Goal: Task Accomplishment & Management: Manage account settings

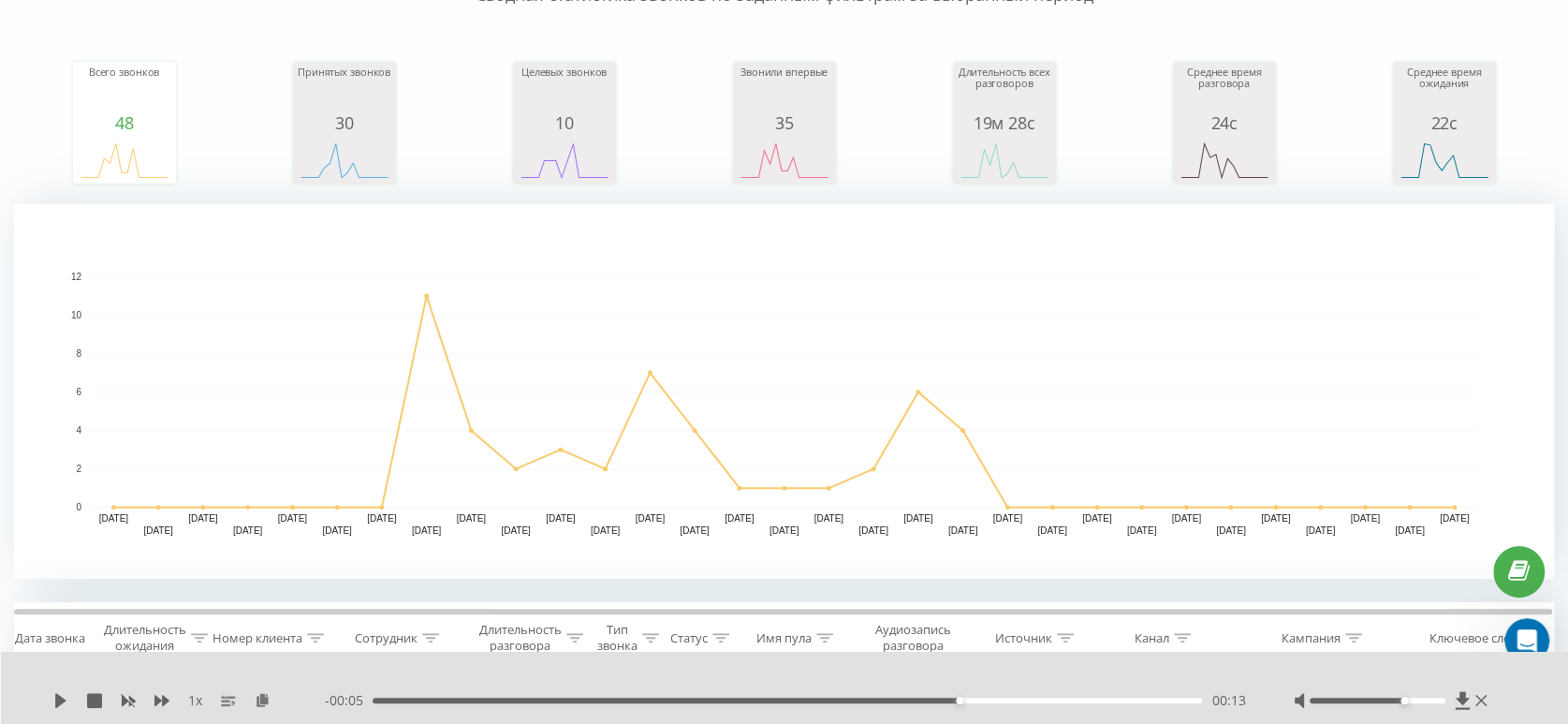
scroll to position [485, 0]
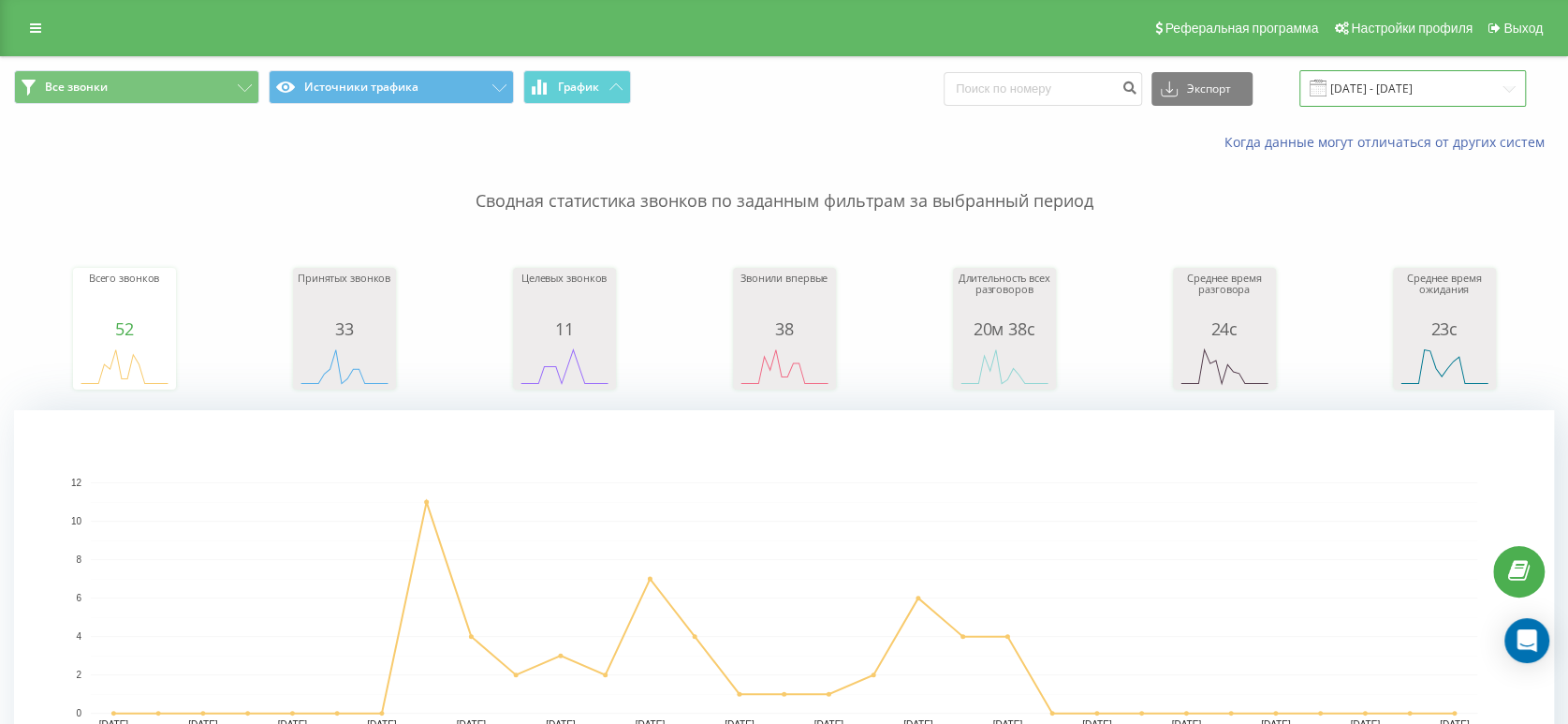
click at [1401, 100] on input "[DATE] - [DATE]" at bounding box center [1413, 89] width 226 height 37
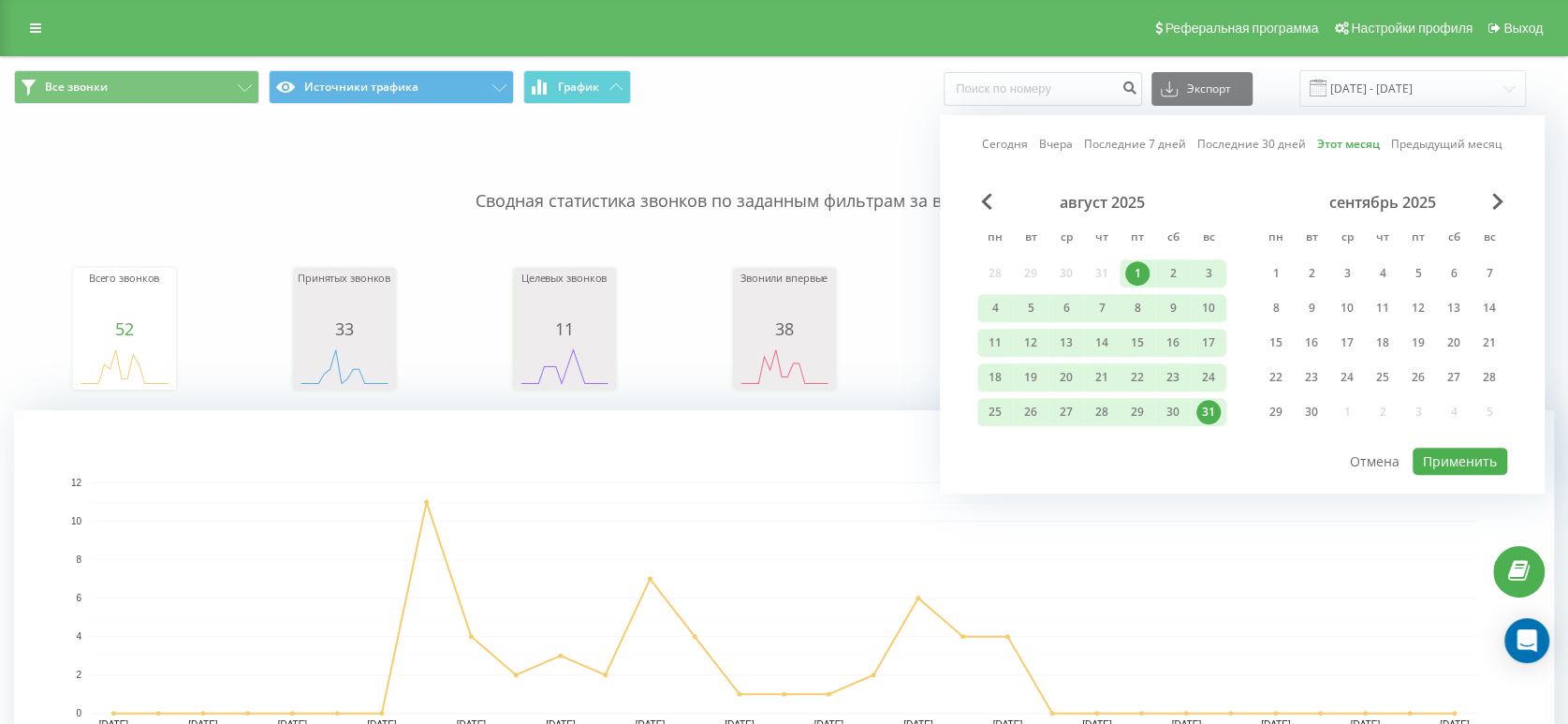
click at [1348, 141] on link "Этот месяц" at bounding box center [1348, 144] width 63 height 18
click at [1443, 457] on button "Применить" at bounding box center [1460, 461] width 94 height 27
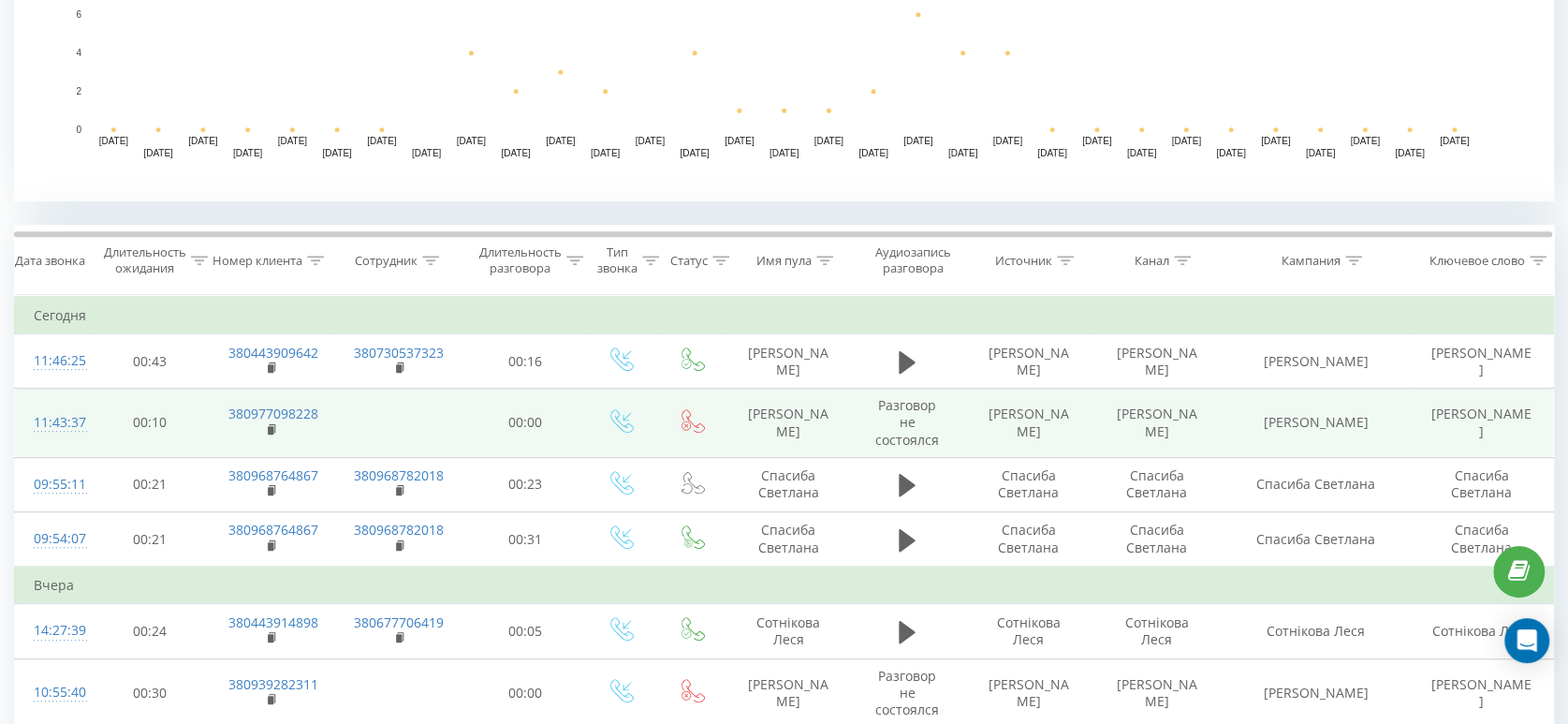
scroll to position [791, 0]
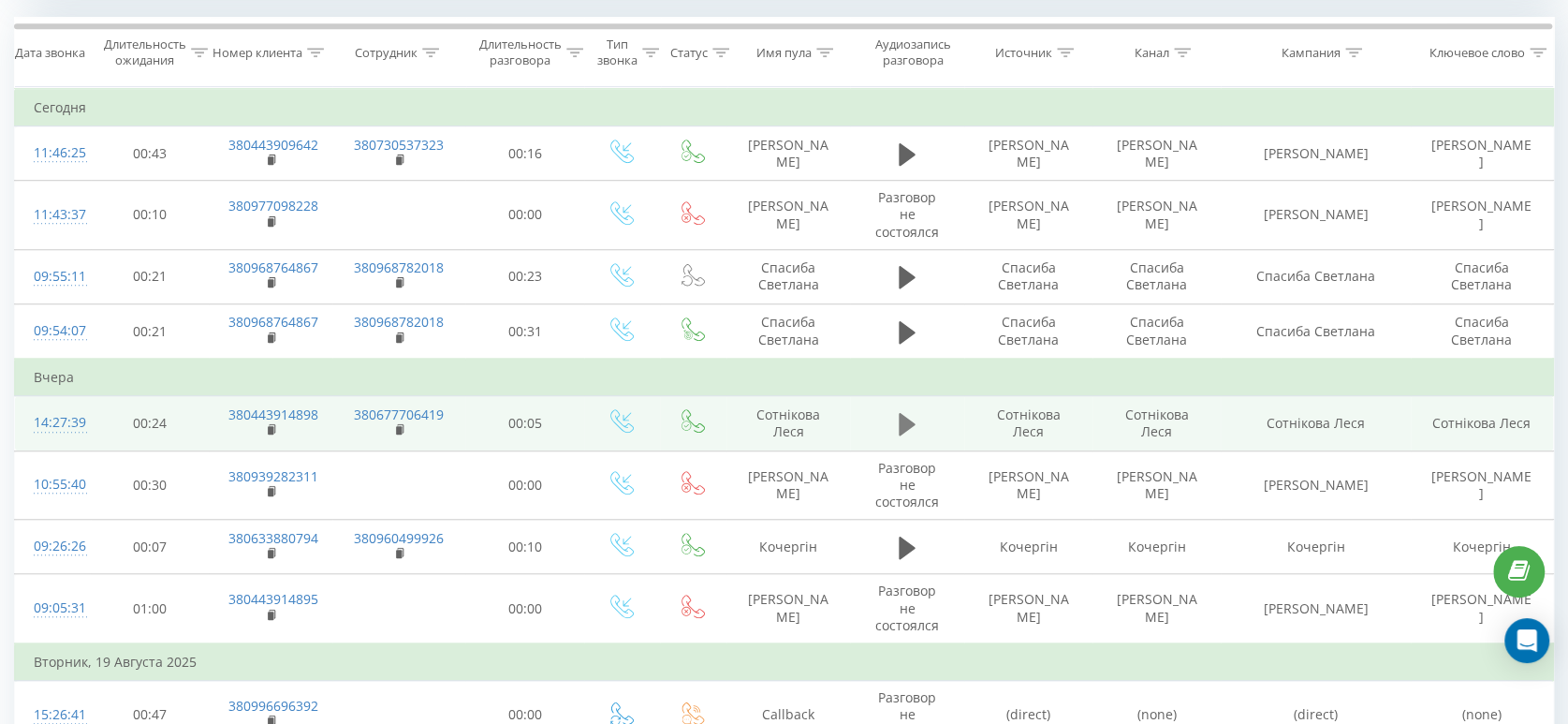
click at [907, 423] on icon at bounding box center [907, 424] width 17 height 23
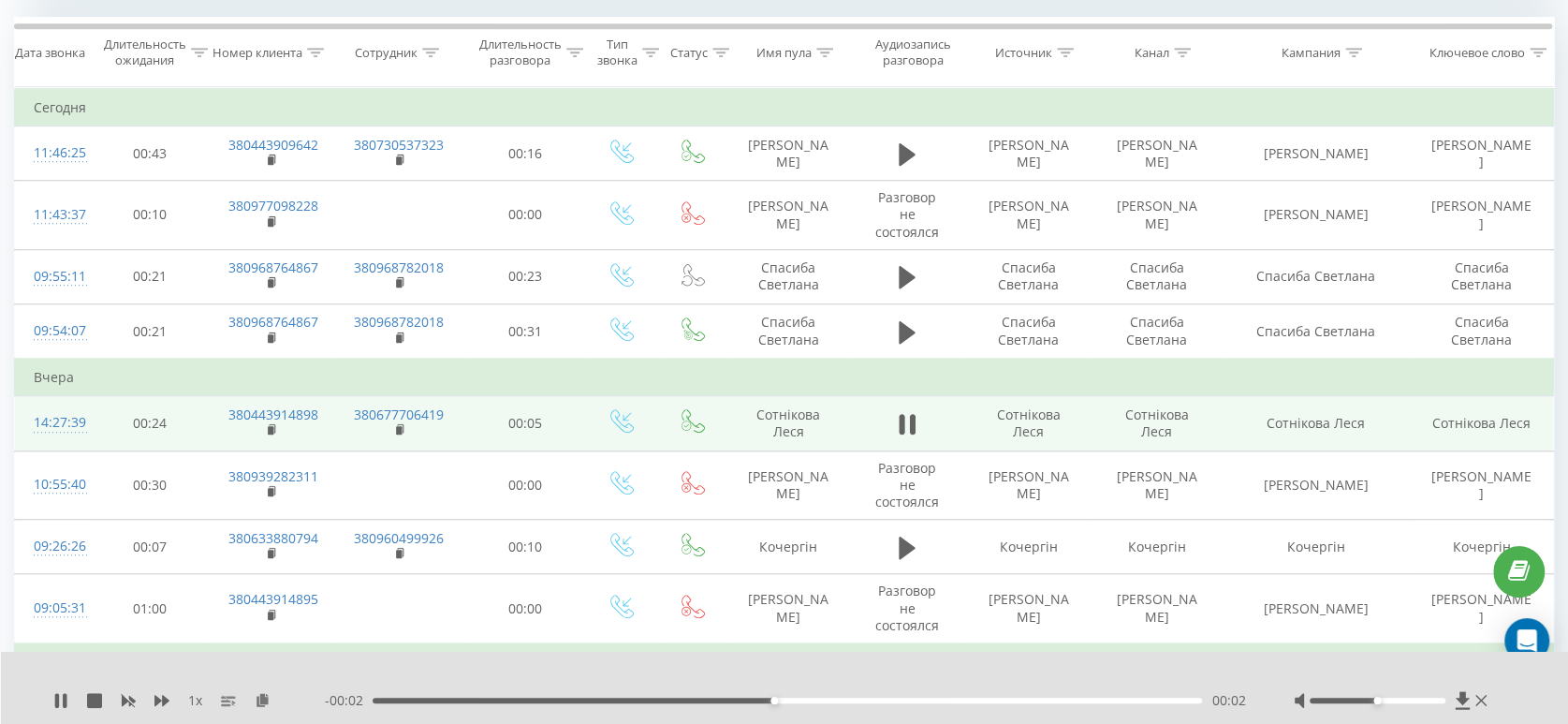
click at [72, 698] on div "1 x" at bounding box center [189, 700] width 271 height 19
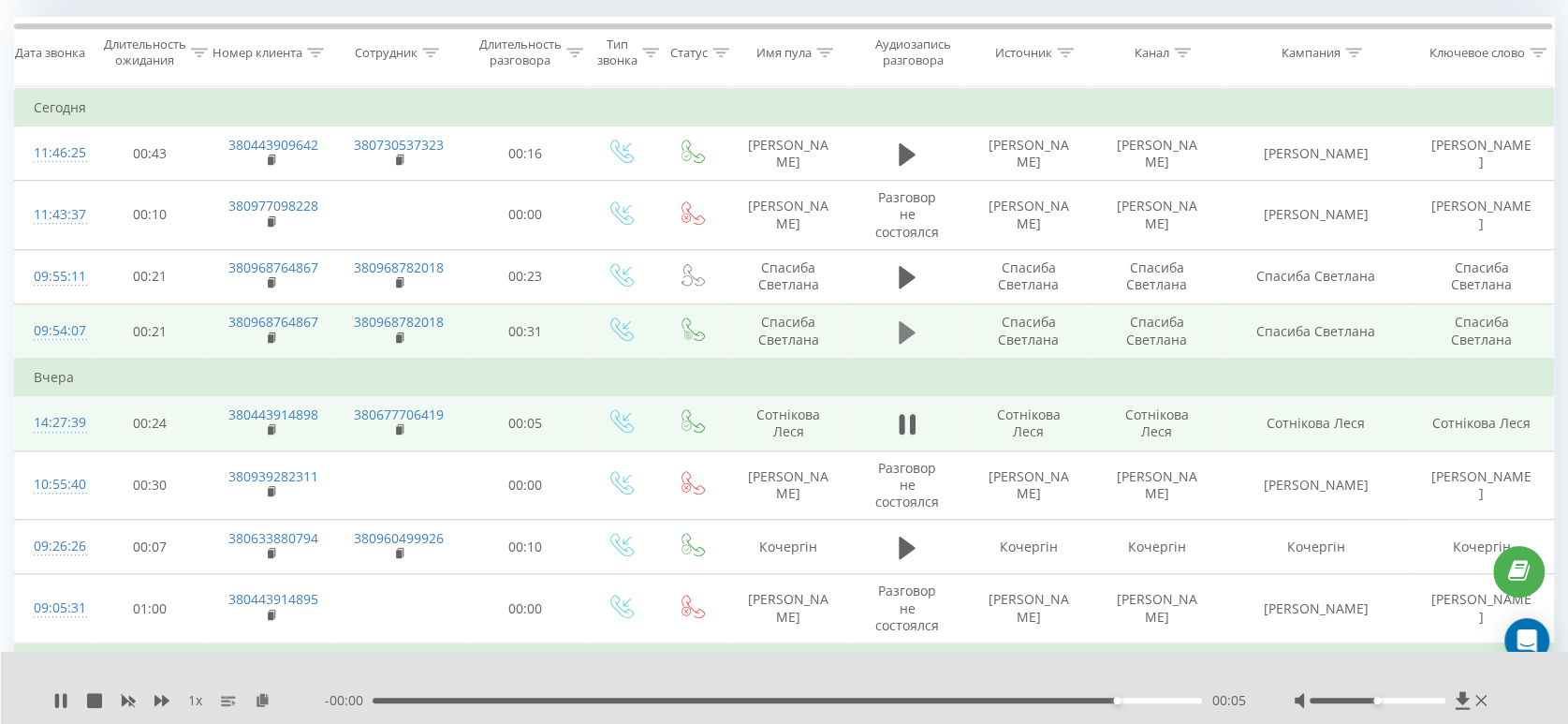
click at [906, 331] on icon at bounding box center [907, 332] width 17 height 23
drag, startPoint x: 1386, startPoint y: 699, endPoint x: 1413, endPoint y: 700, distance: 27.0
click at [1413, 700] on div at bounding box center [1378, 700] width 136 height 6
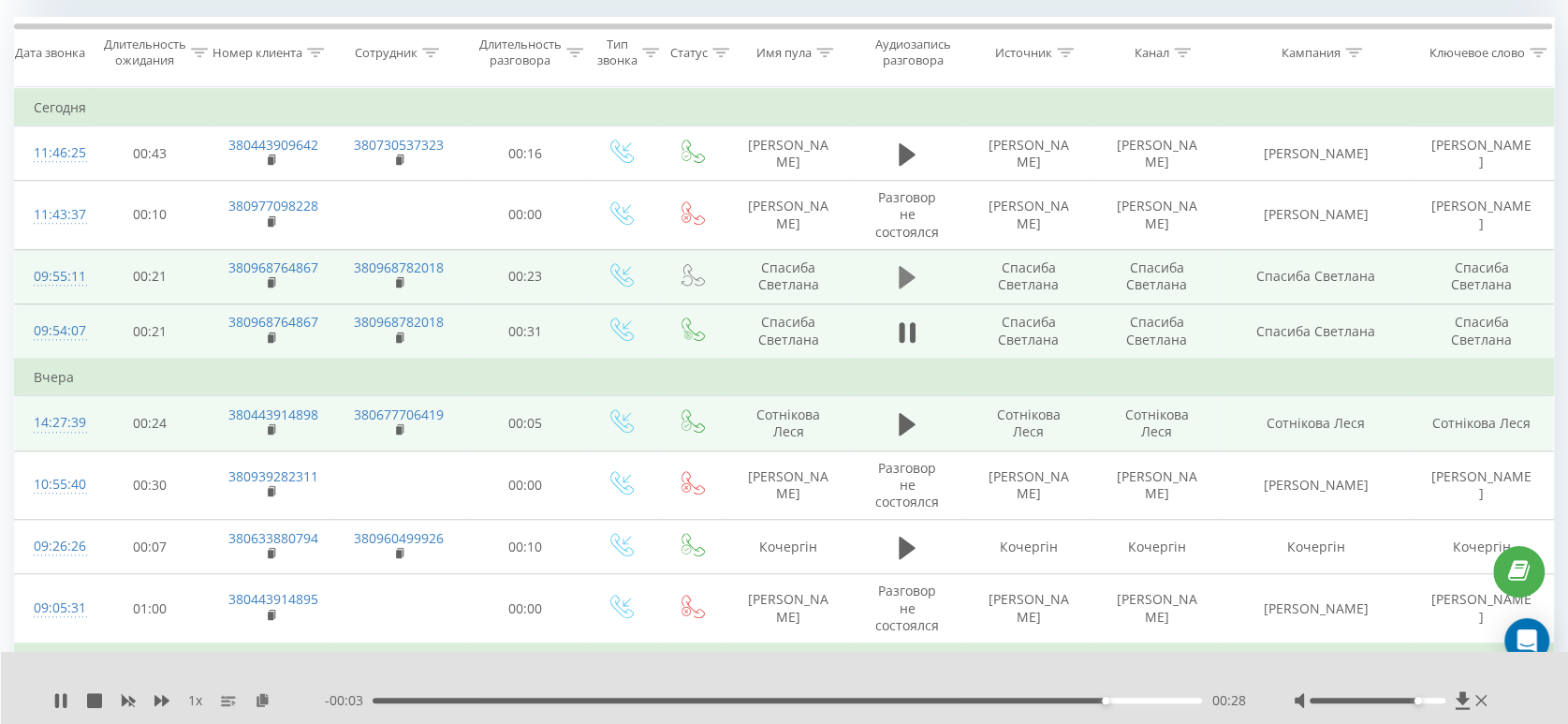
click at [903, 283] on icon at bounding box center [907, 277] width 17 height 23
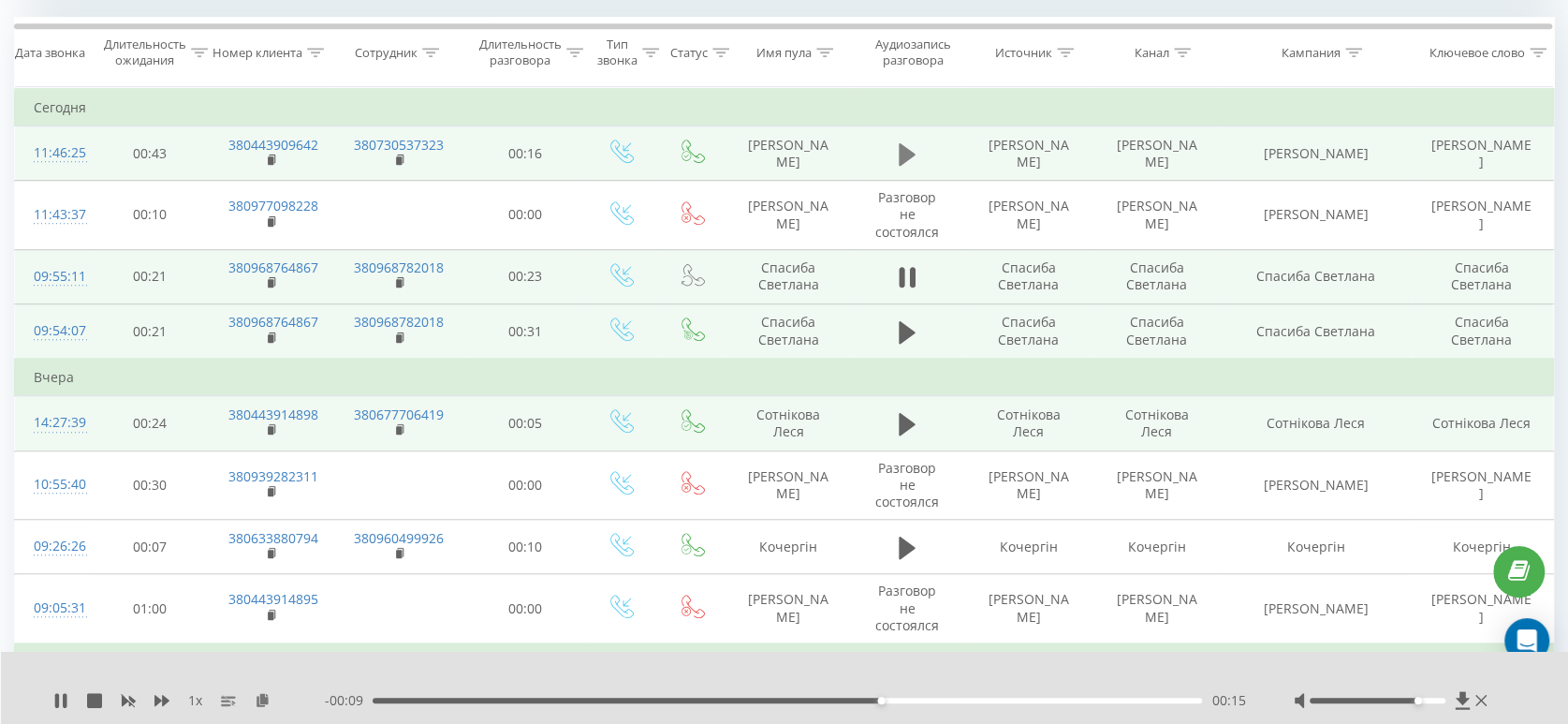
click at [906, 155] on icon at bounding box center [907, 154] width 17 height 23
click at [64, 702] on icon at bounding box center [65, 700] width 4 height 15
click at [276, 156] on icon at bounding box center [272, 160] width 10 height 13
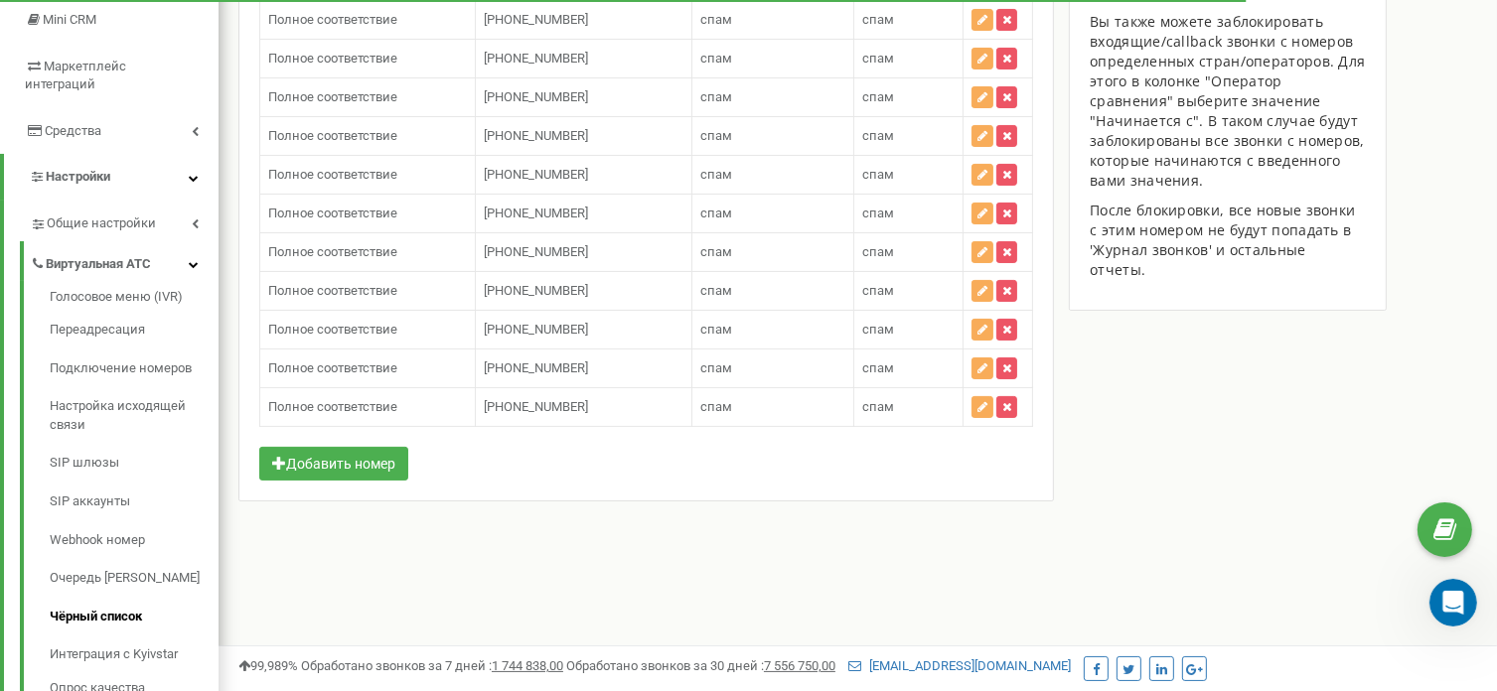
scroll to position [331, 0]
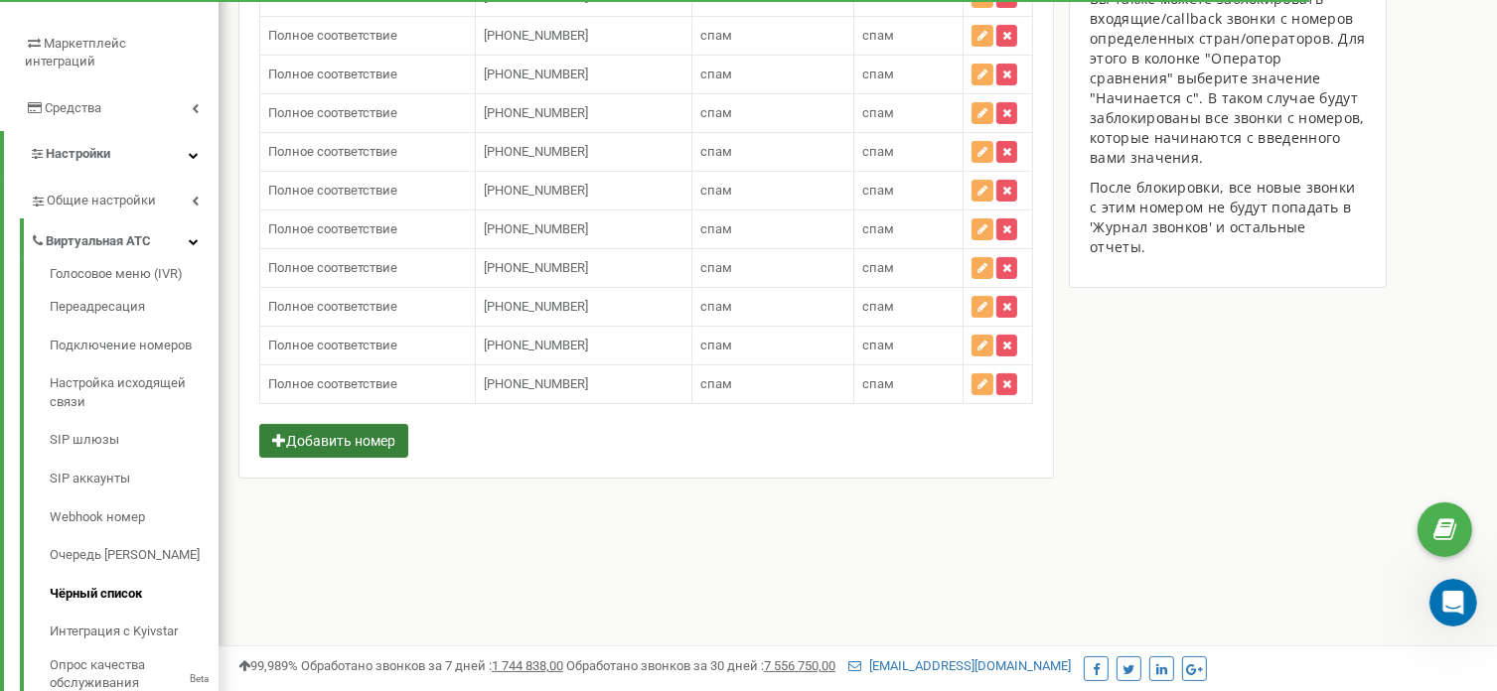
click at [398, 436] on button "Добавить номер" at bounding box center [333, 441] width 149 height 34
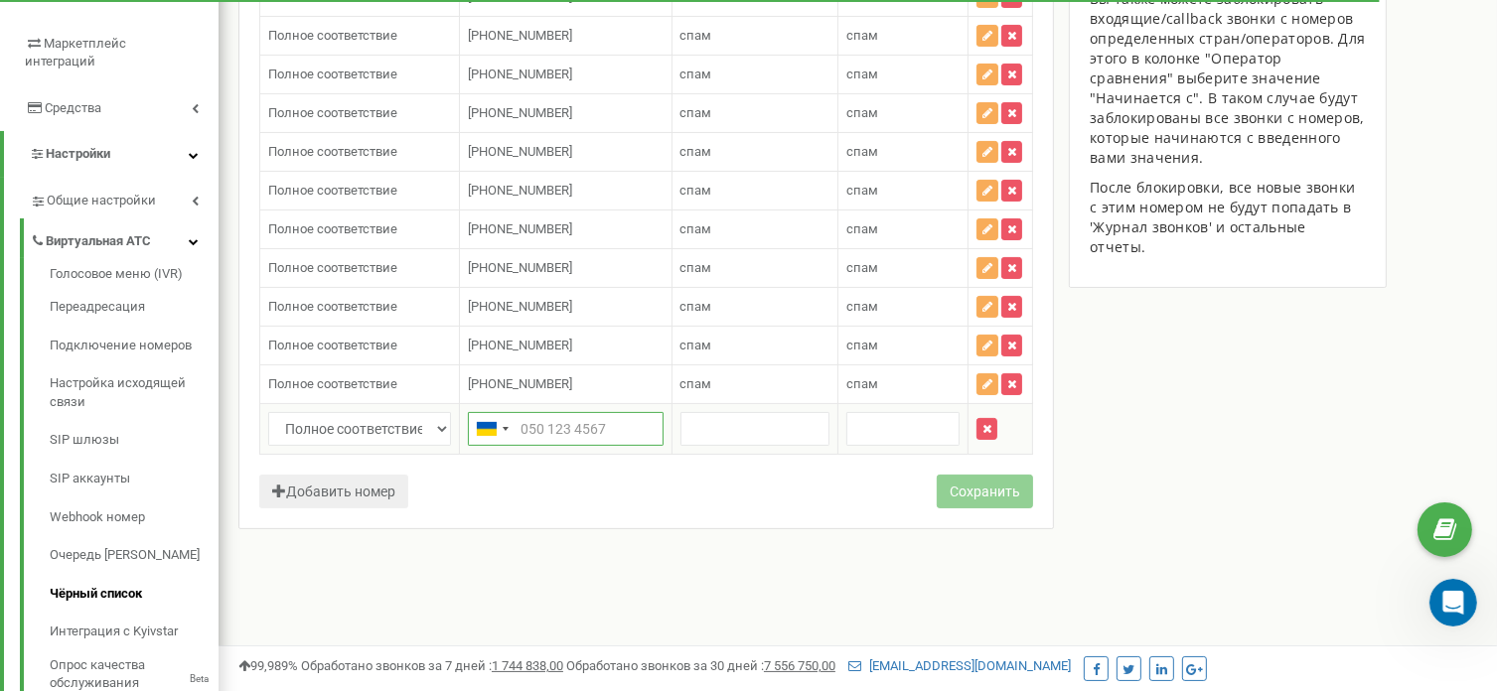
click at [554, 419] on input "text" at bounding box center [566, 429] width 196 height 34
paste input "380443909642"
type input "380443909642"
click at [701, 412] on input "text" at bounding box center [756, 429] width 150 height 34
drag, startPoint x: 712, startPoint y: 378, endPoint x: 676, endPoint y: 375, distance: 36.9
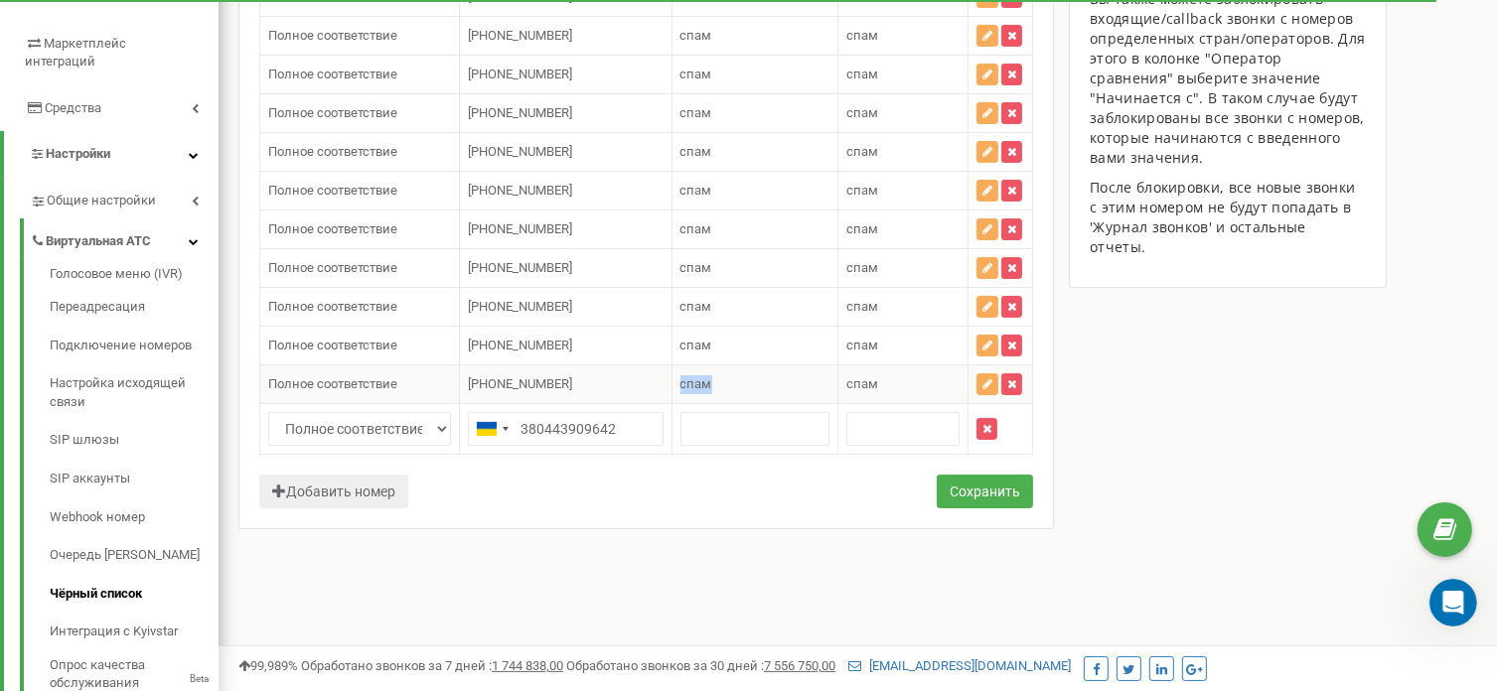
click at [676, 375] on td "спам спам" at bounding box center [755, 385] width 167 height 39
copy span "спам"
click at [708, 425] on input "text" at bounding box center [756, 429] width 150 height 34
paste input "спам"
type input "спам"
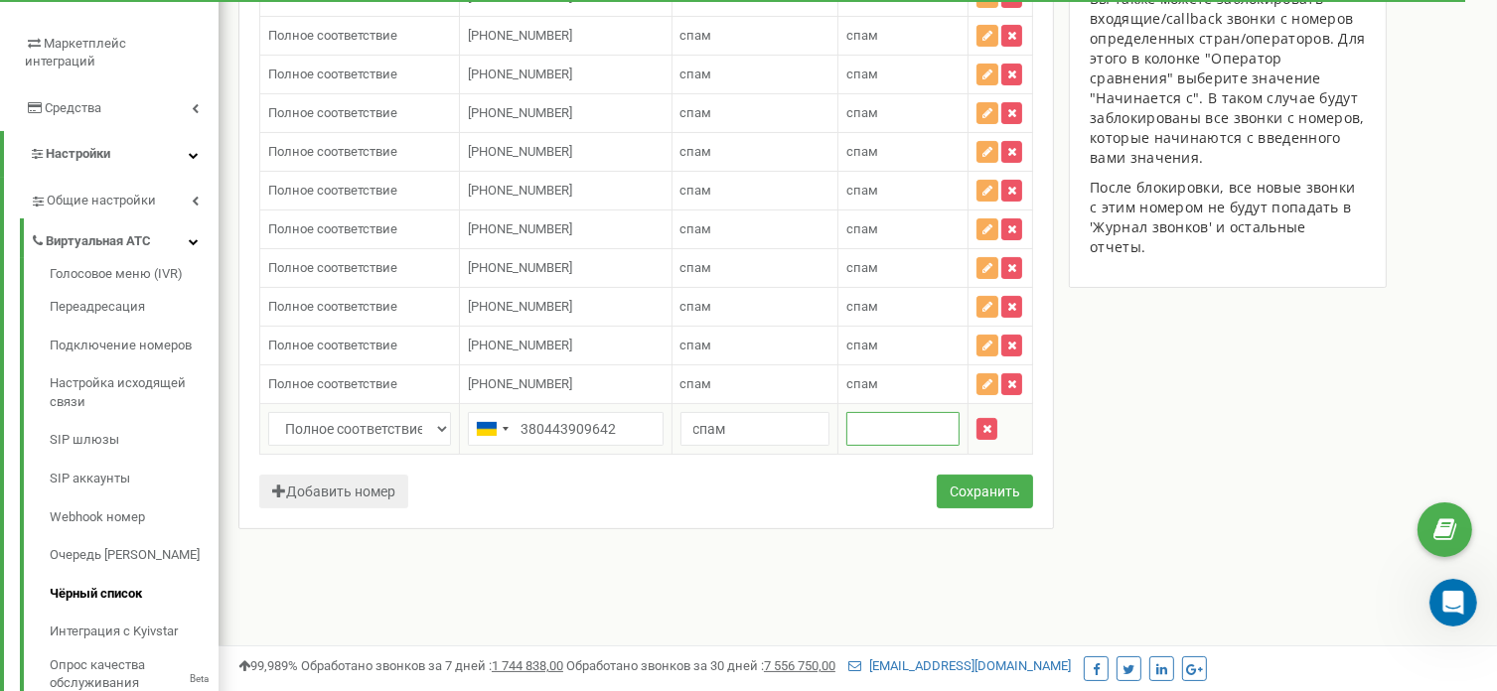
click at [850, 420] on input "text" at bounding box center [902, 429] width 113 height 34
paste input "спам"
type input "спам"
click at [966, 478] on button "Сохранить" at bounding box center [985, 492] width 96 height 34
